Goal: Check status: Check status

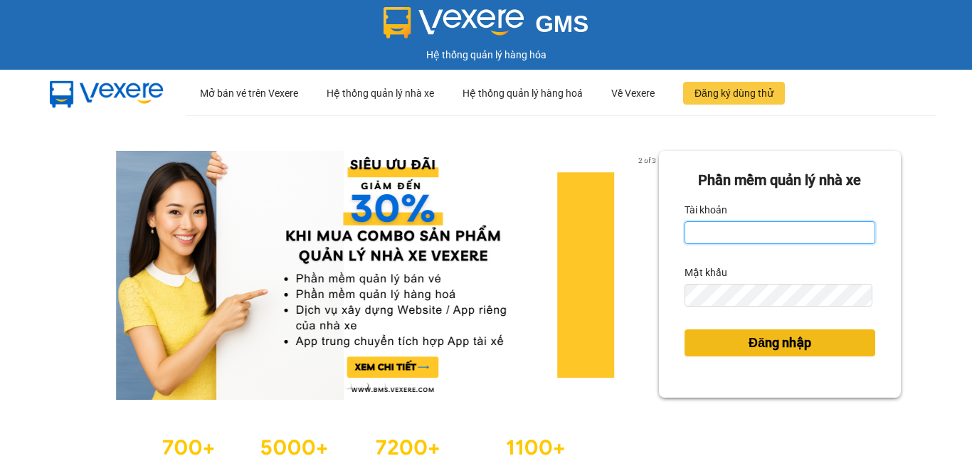
type input "thutrang.phucxuyen"
click at [794, 336] on span "Đăng nhập" at bounding box center [779, 343] width 63 height 20
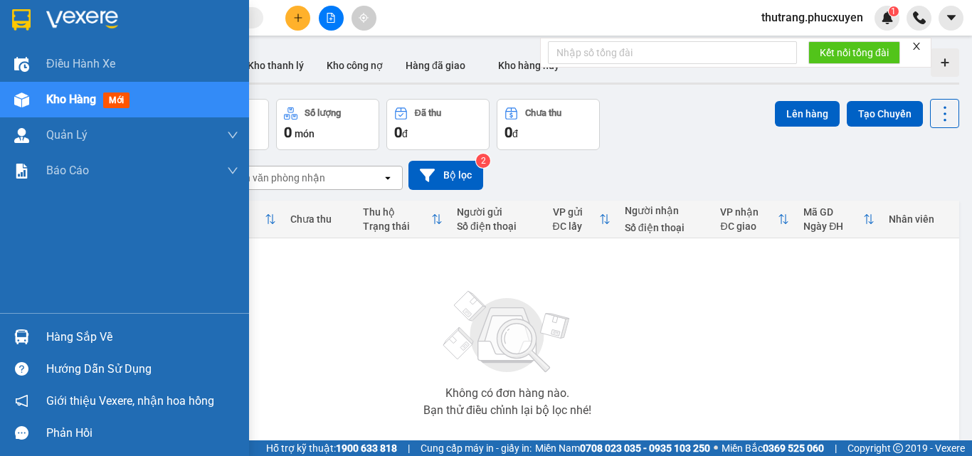
click at [43, 336] on div "Hàng sắp về" at bounding box center [124, 337] width 249 height 32
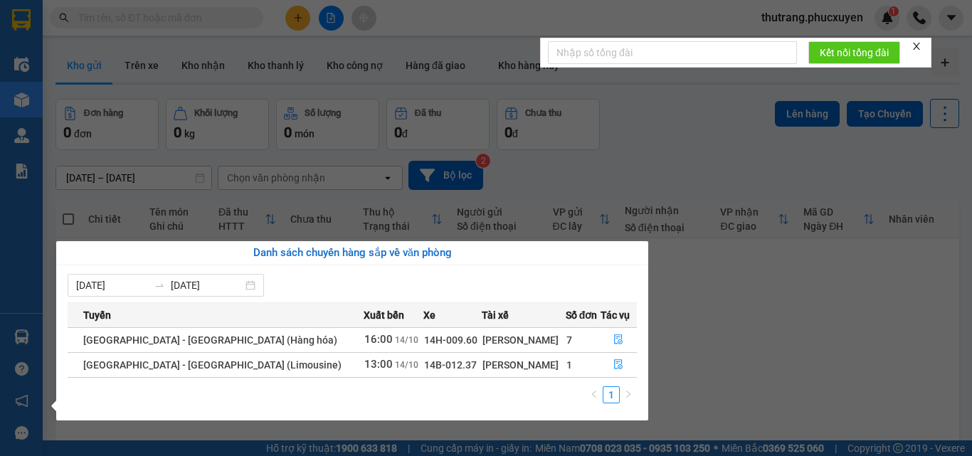
click at [482, 341] on div "Trần Văn Hương" at bounding box center [523, 340] width 82 height 16
click at [613, 334] on icon "file-done" at bounding box center [618, 339] width 10 height 10
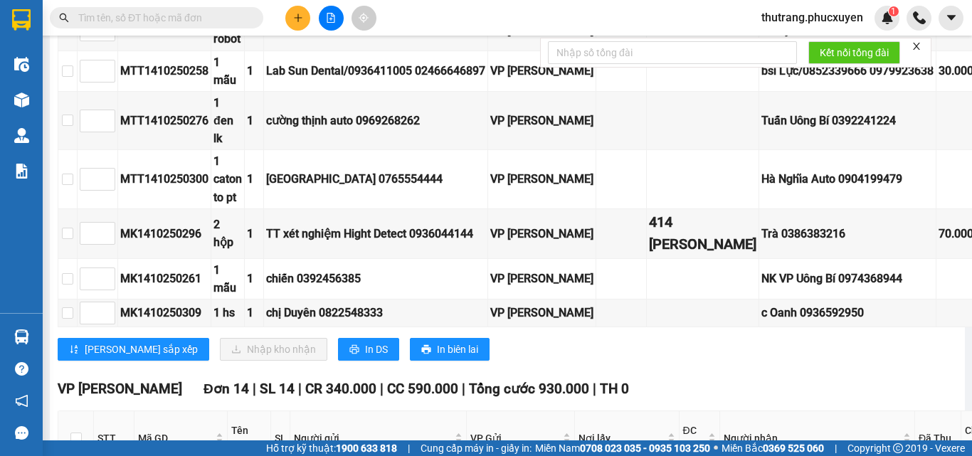
scroll to position [782, 0]
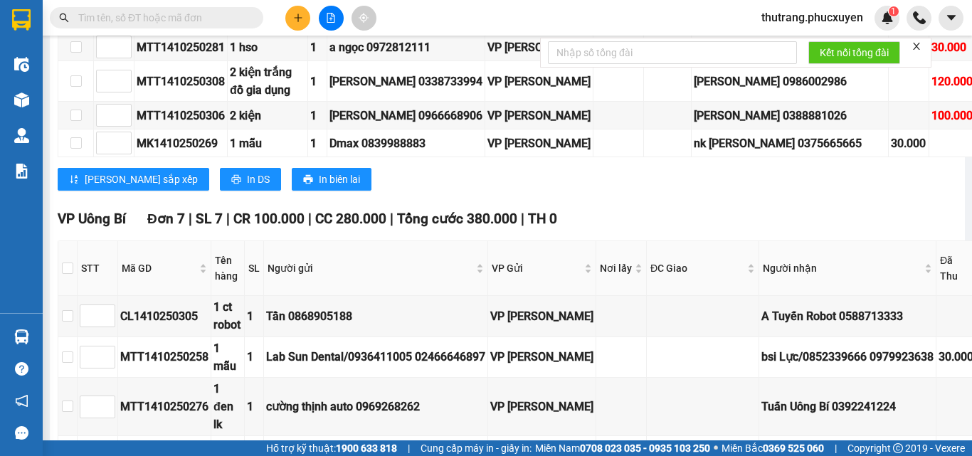
click at [132, 16] on input "text" at bounding box center [162, 18] width 168 height 16
paste input "0904965779"
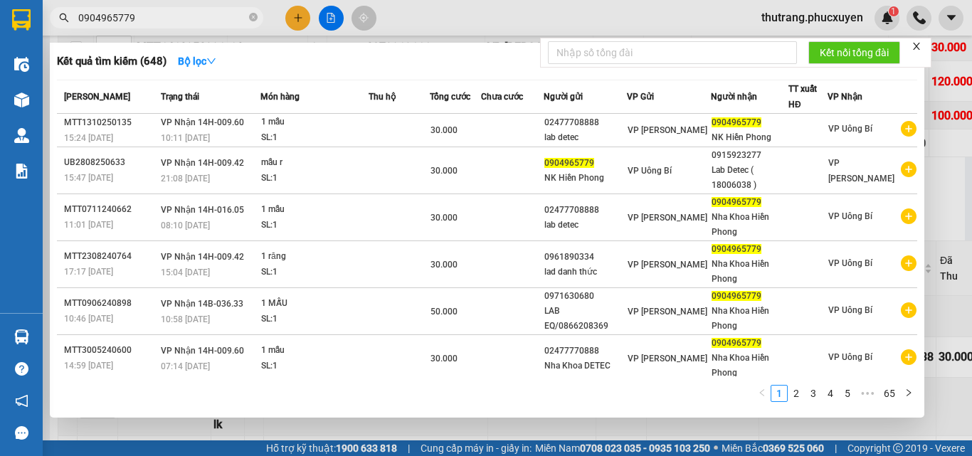
type input "0904965779"
